Goal: Register for event/course

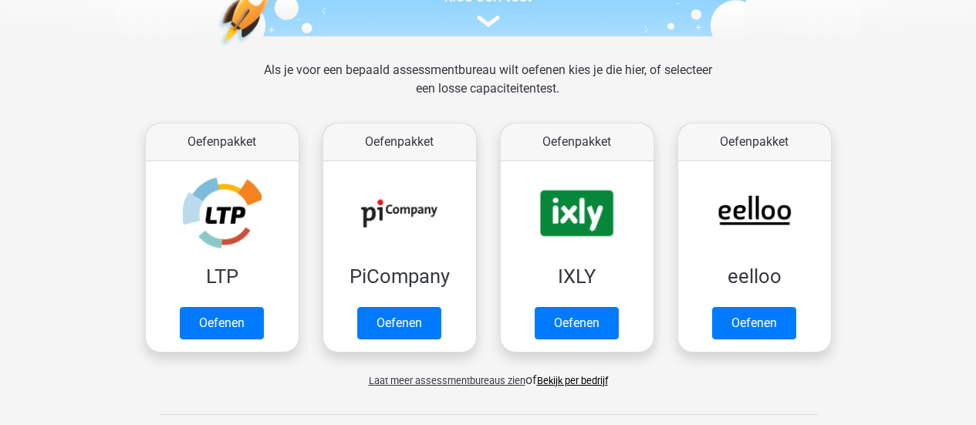
scroll to position [185, 0]
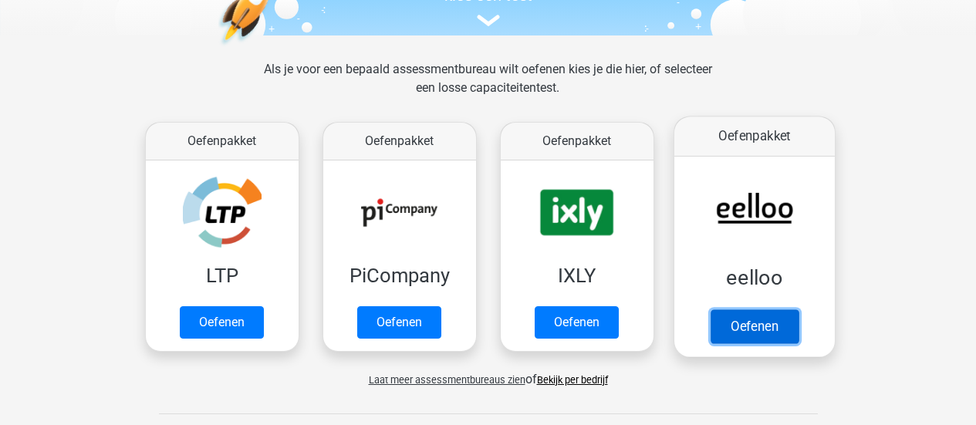
click at [759, 309] on link "Oefenen" at bounding box center [754, 326] width 88 height 34
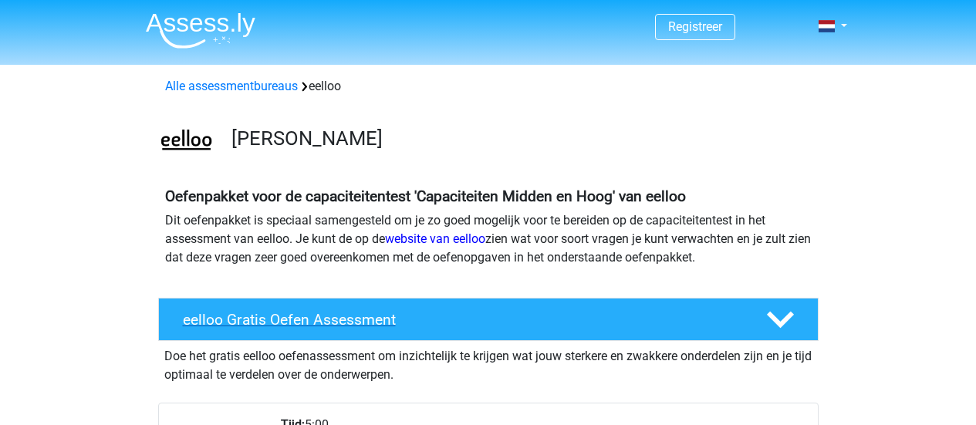
click at [778, 323] on polygon at bounding box center [780, 320] width 27 height 17
